Goal: Task Accomplishment & Management: Manage account settings

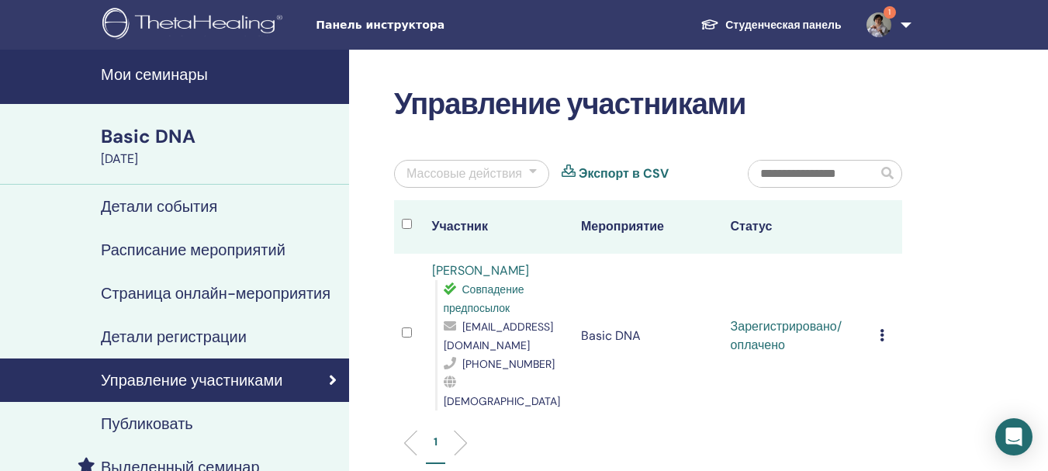
scroll to position [78, 0]
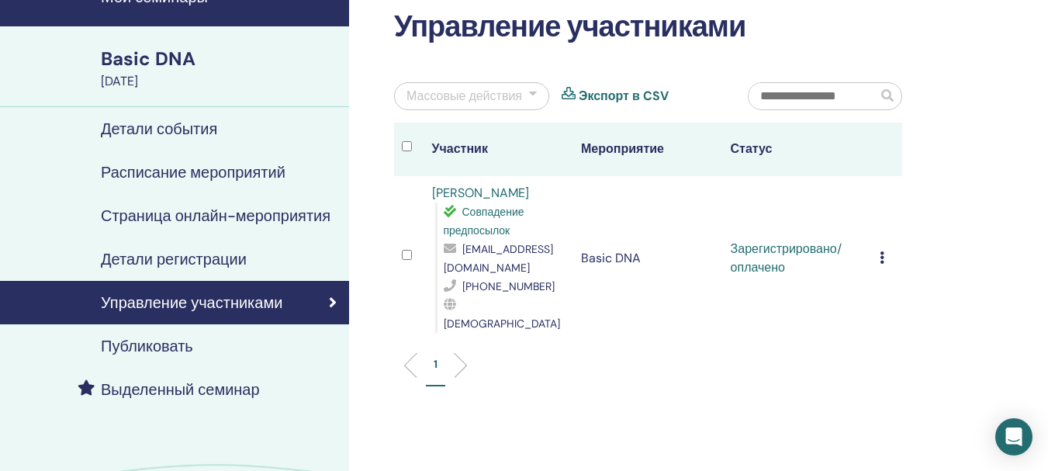
scroll to position [78, 0]
click at [168, 125] on h4 "Детали события" at bounding box center [159, 128] width 116 height 19
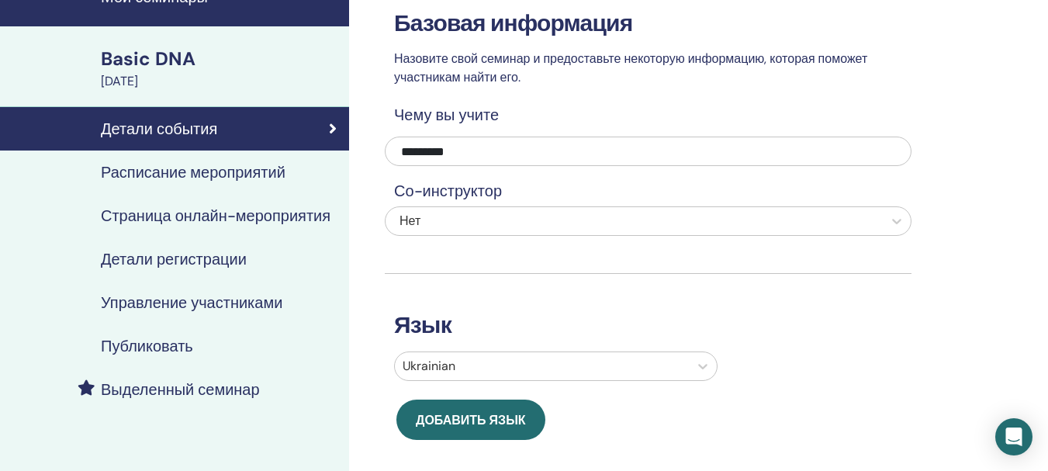
click at [188, 291] on link "Управление участниками" at bounding box center [174, 302] width 349 height 43
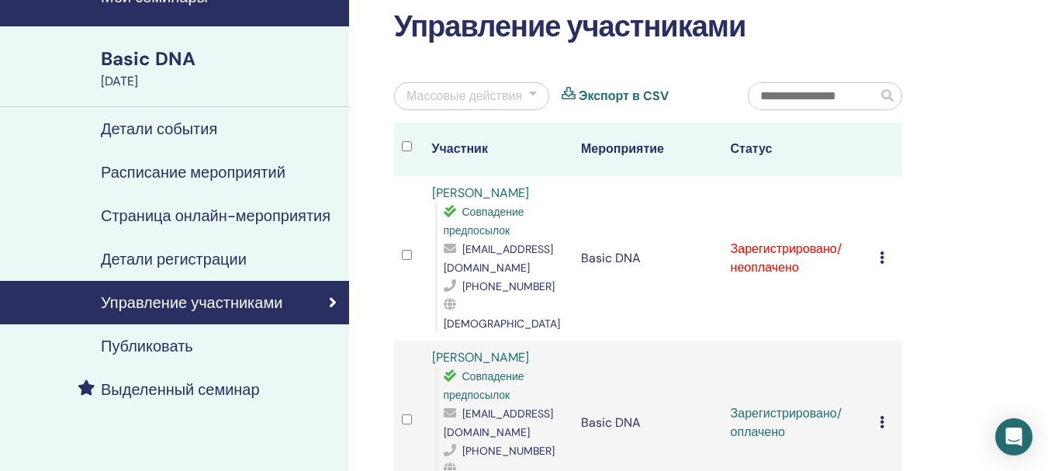
scroll to position [155, 0]
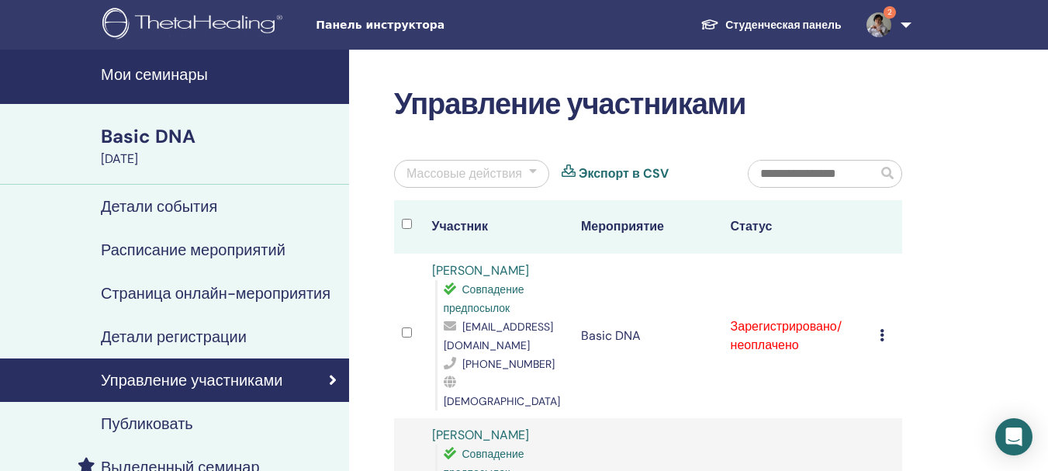
click at [887, 20] on img at bounding box center [878, 24] width 25 height 25
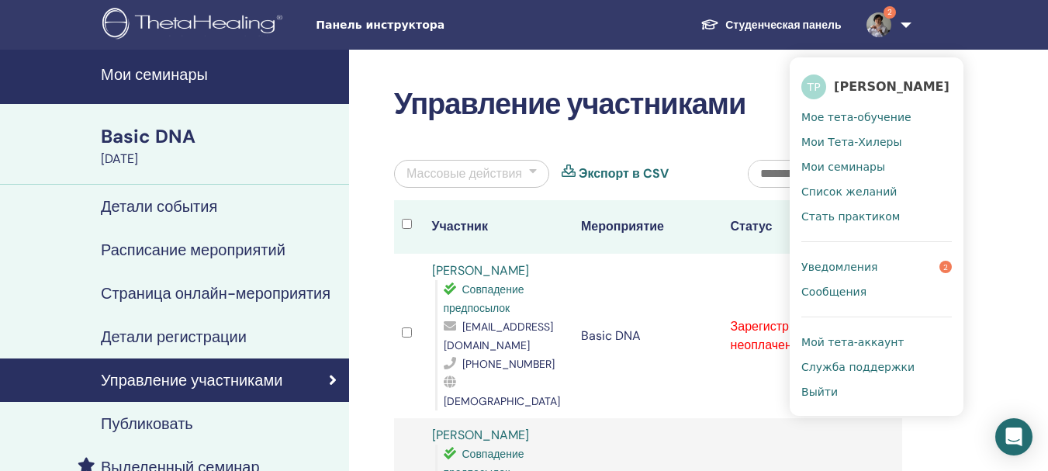
click at [854, 265] on span "Уведомления" at bounding box center [839, 267] width 76 height 14
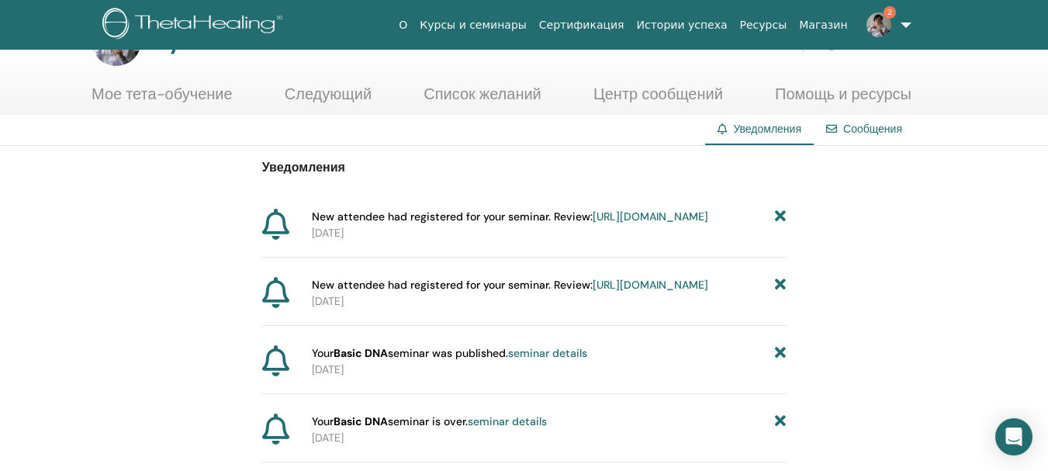
scroll to position [78, 0]
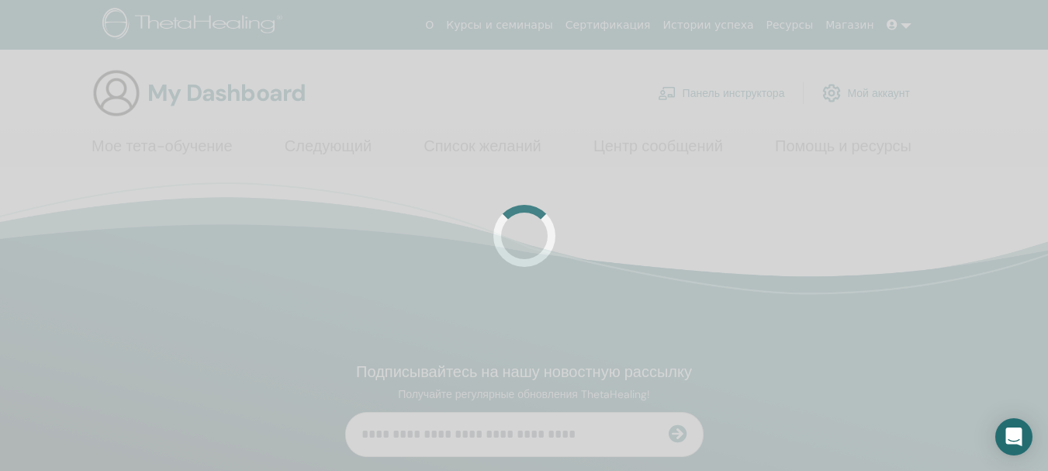
scroll to position [78, 0]
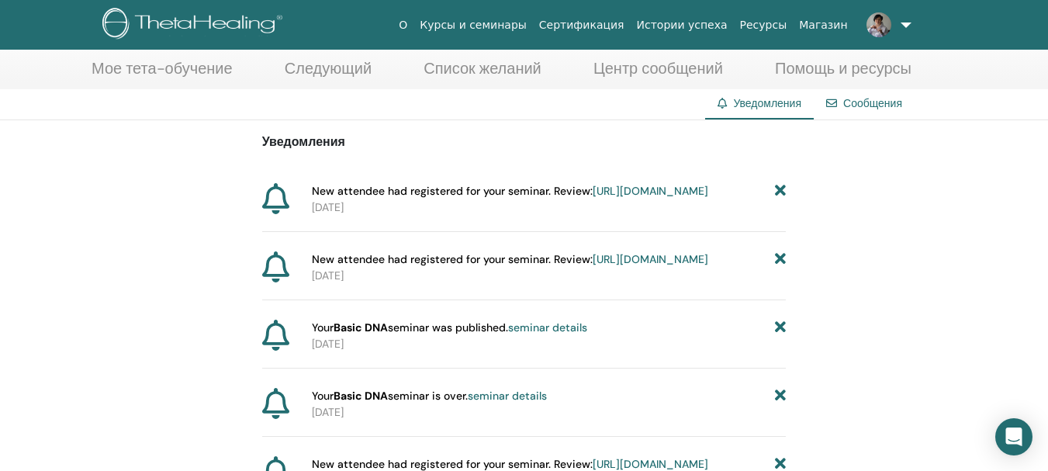
click at [875, 24] on img at bounding box center [878, 24] width 25 height 25
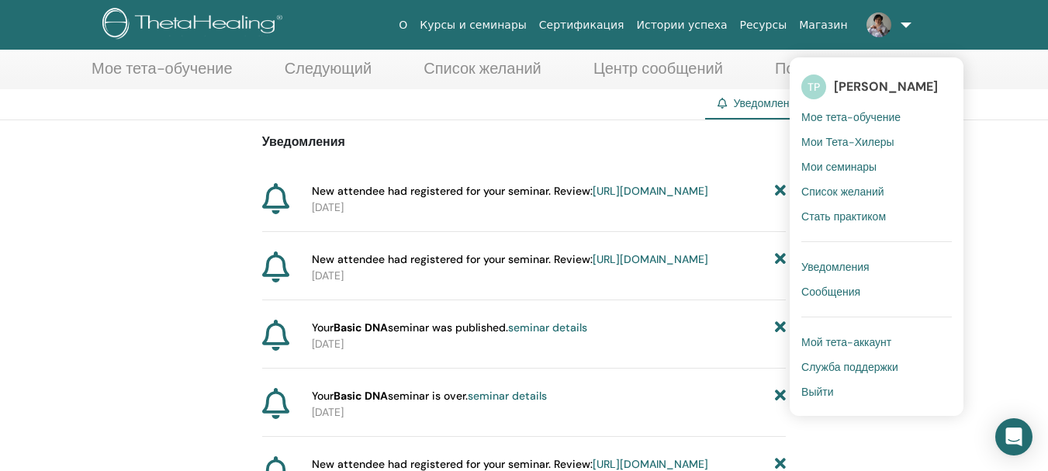
click at [858, 83] on span "[PERSON_NAME]" at bounding box center [886, 86] width 104 height 16
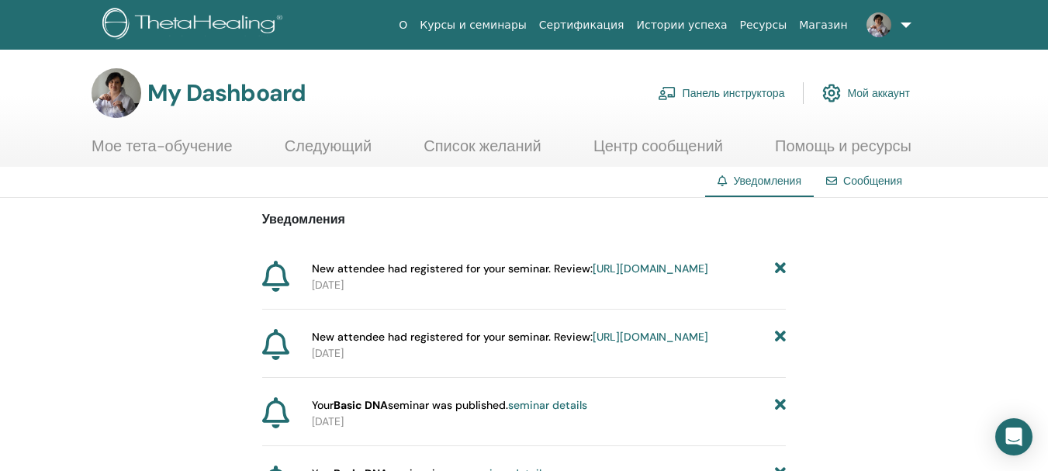
click at [902, 22] on link at bounding box center [886, 25] width 64 height 50
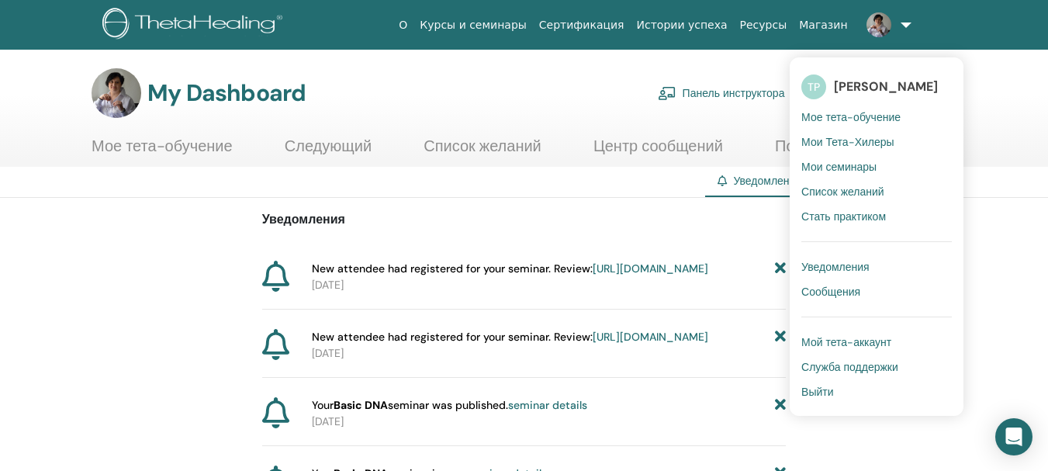
click at [511, 80] on div "My Dashboard Панель инструктора Мой аккаунт" at bounding box center [501, 93] width 818 height 50
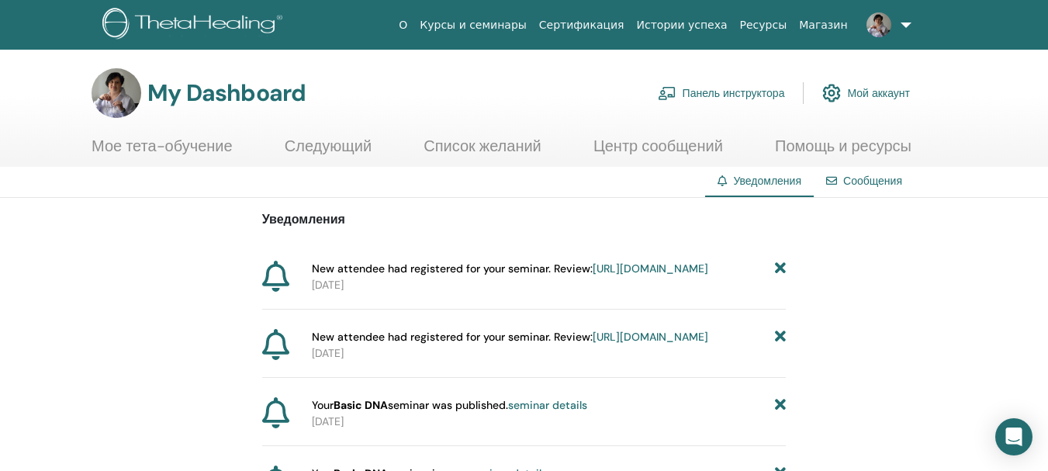
click at [154, 92] on h3 "My Dashboard" at bounding box center [226, 93] width 158 height 28
